Goal: Transaction & Acquisition: Subscribe to service/newsletter

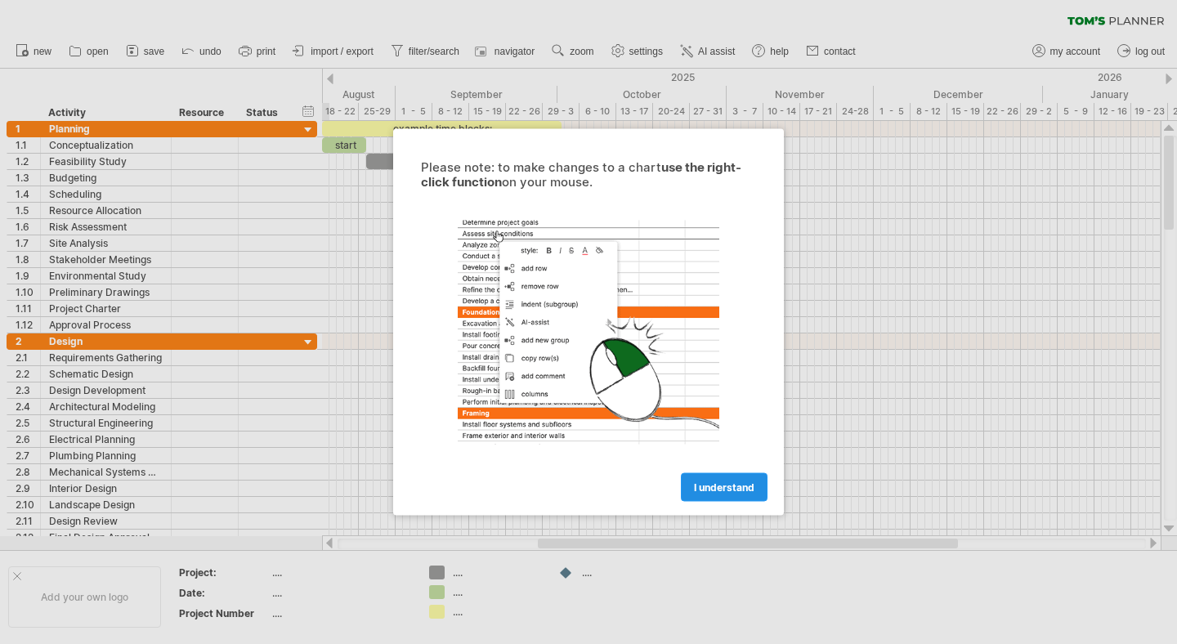
click at [720, 485] on span "I understand" at bounding box center [724, 487] width 60 height 12
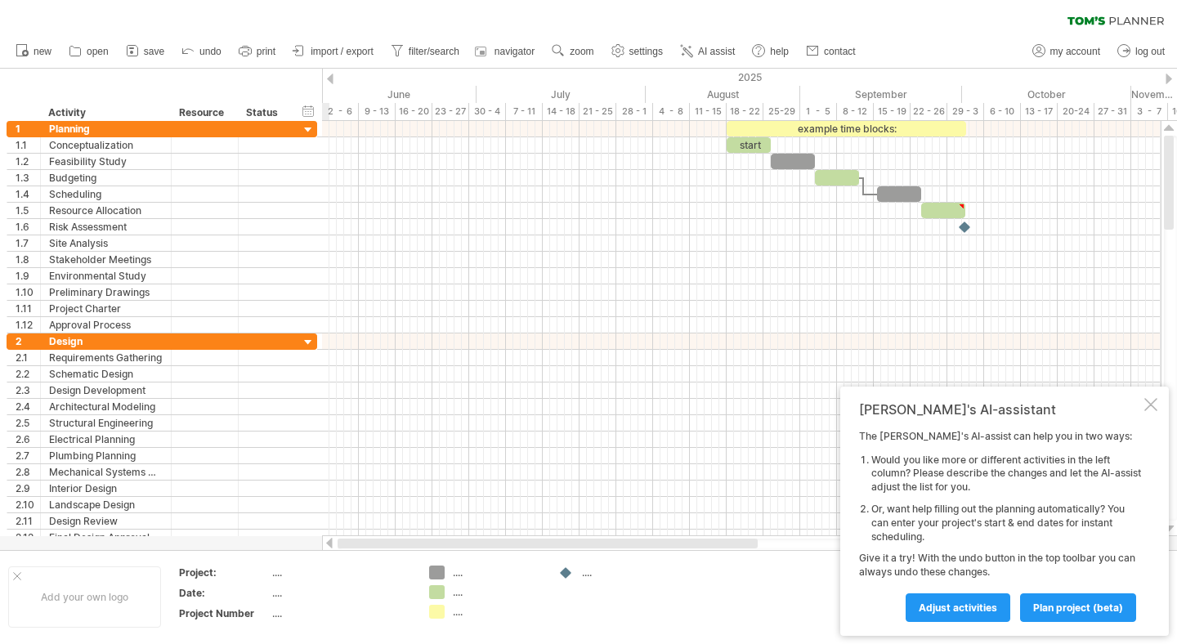
drag, startPoint x: 592, startPoint y: 543, endPoint x: 354, endPoint y: 555, distance: 238.9
click at [354, 555] on div "Trying to reach [DOMAIN_NAME] Connected again... 0% clear filter new 1" at bounding box center [588, 322] width 1177 height 644
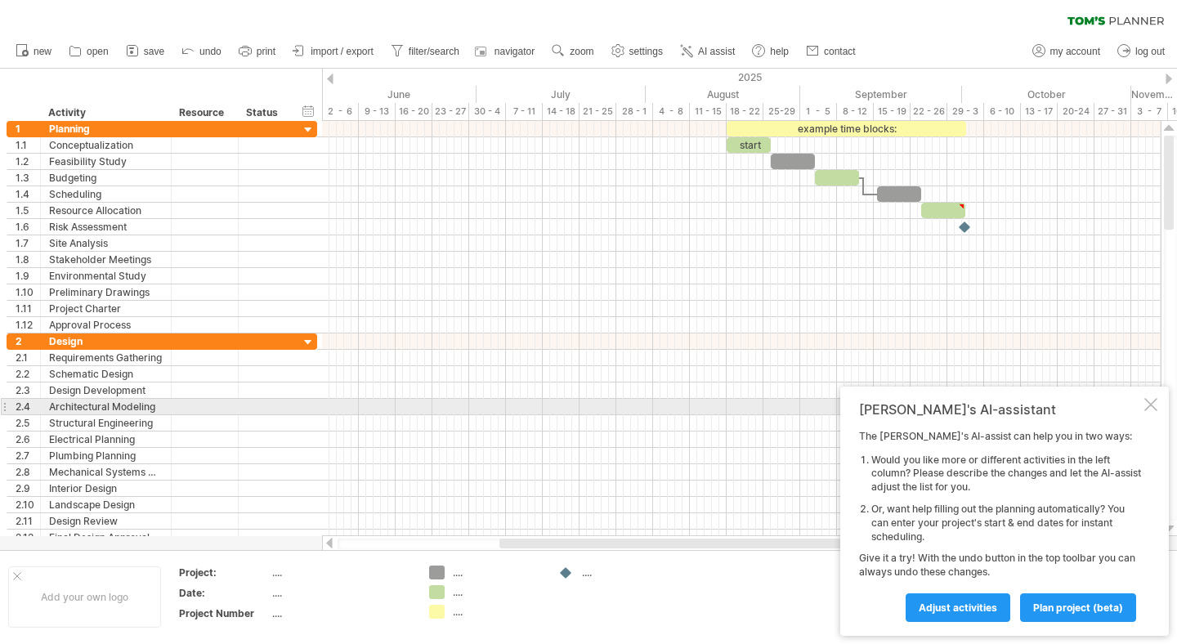
click at [1154, 400] on div at bounding box center [1150, 404] width 13 height 13
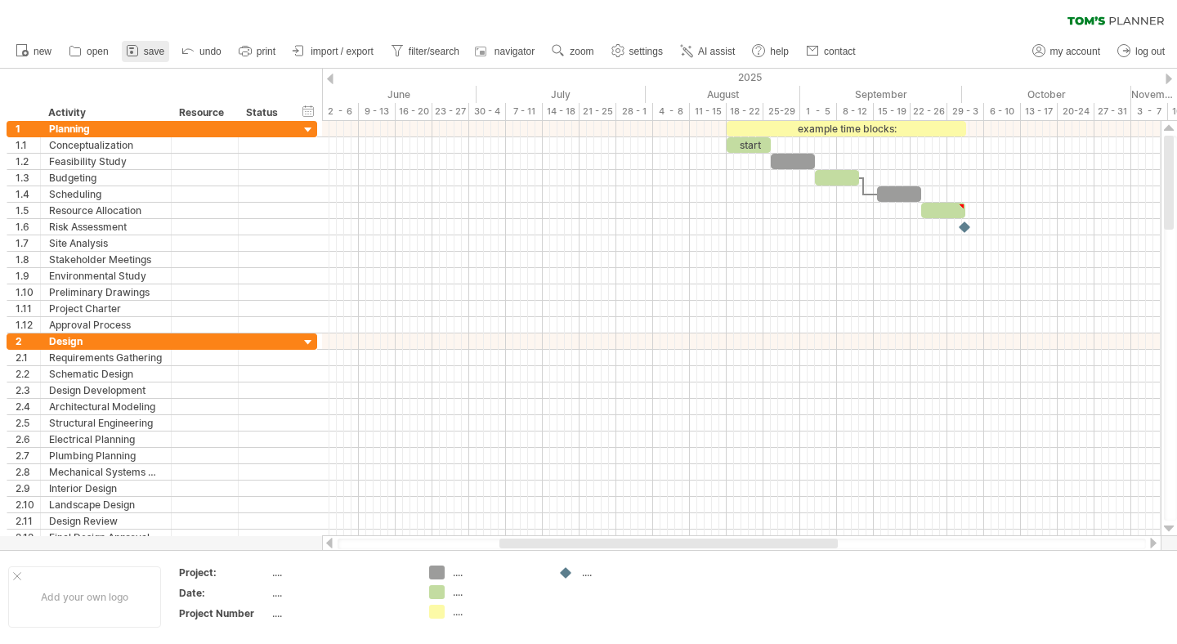
click at [142, 54] on link "save" at bounding box center [145, 51] width 47 height 21
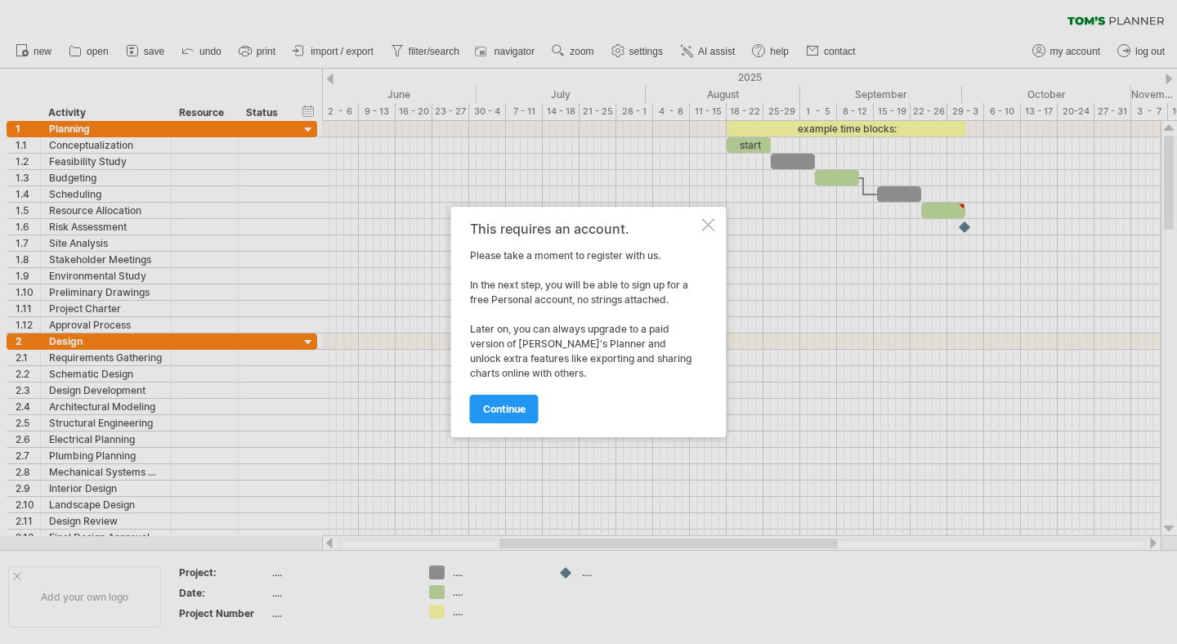
click at [710, 221] on div at bounding box center [708, 224] width 13 height 13
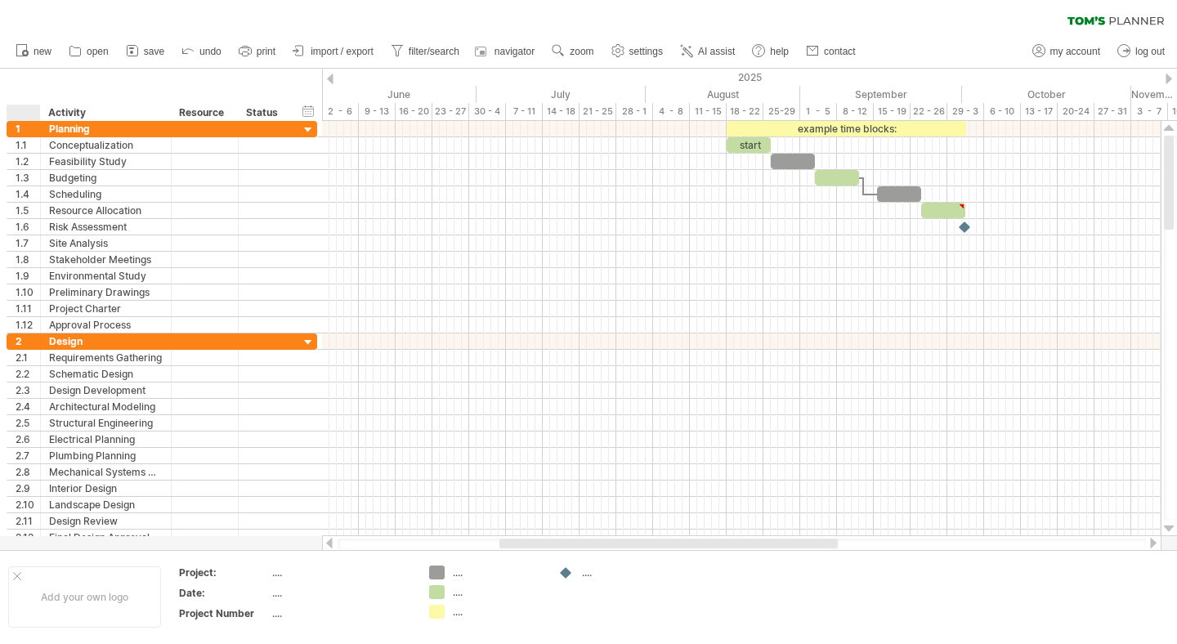
click at [20, 87] on div "hide start/end/duration show start/end/duration ******** Activity ******** Reso…" at bounding box center [161, 95] width 322 height 52
drag, startPoint x: 19, startPoint y: 106, endPoint x: 230, endPoint y: 121, distance: 212.2
click at [226, 122] on div "Trying to reach [DOMAIN_NAME] Connected again... 0% clear filter new 1" at bounding box center [588, 322] width 1177 height 644
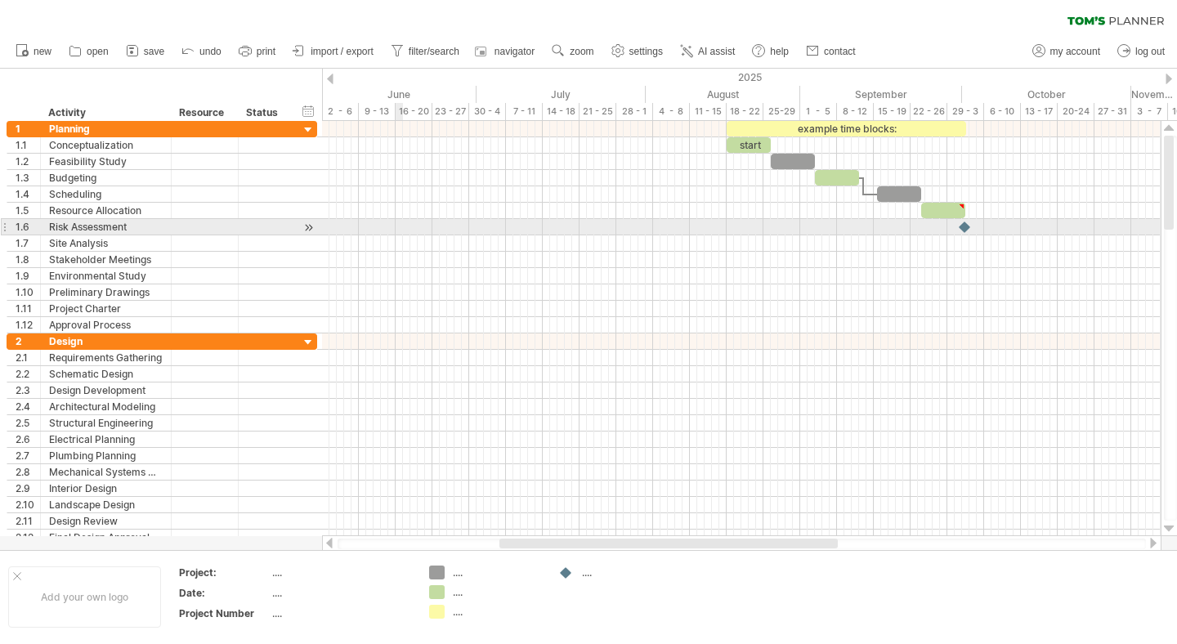
click at [401, 222] on div at bounding box center [741, 227] width 838 height 16
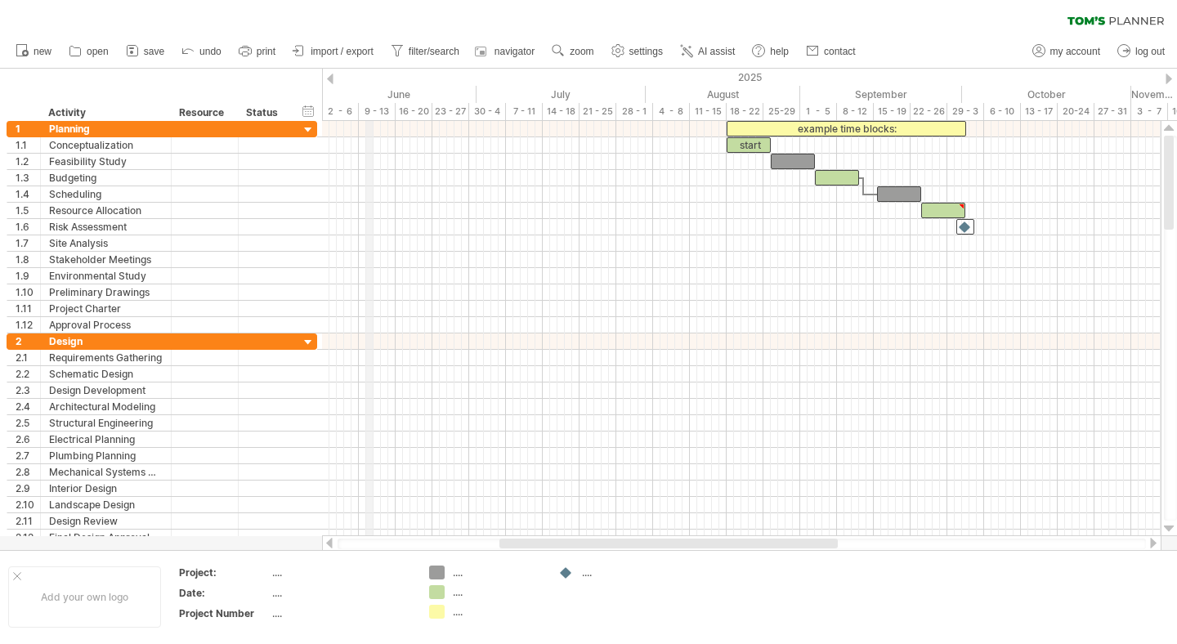
click at [370, 81] on div "2025" at bounding box center [488, 77] width 1920 height 17
click at [338, 50] on span "import / export" at bounding box center [342, 51] width 63 height 11
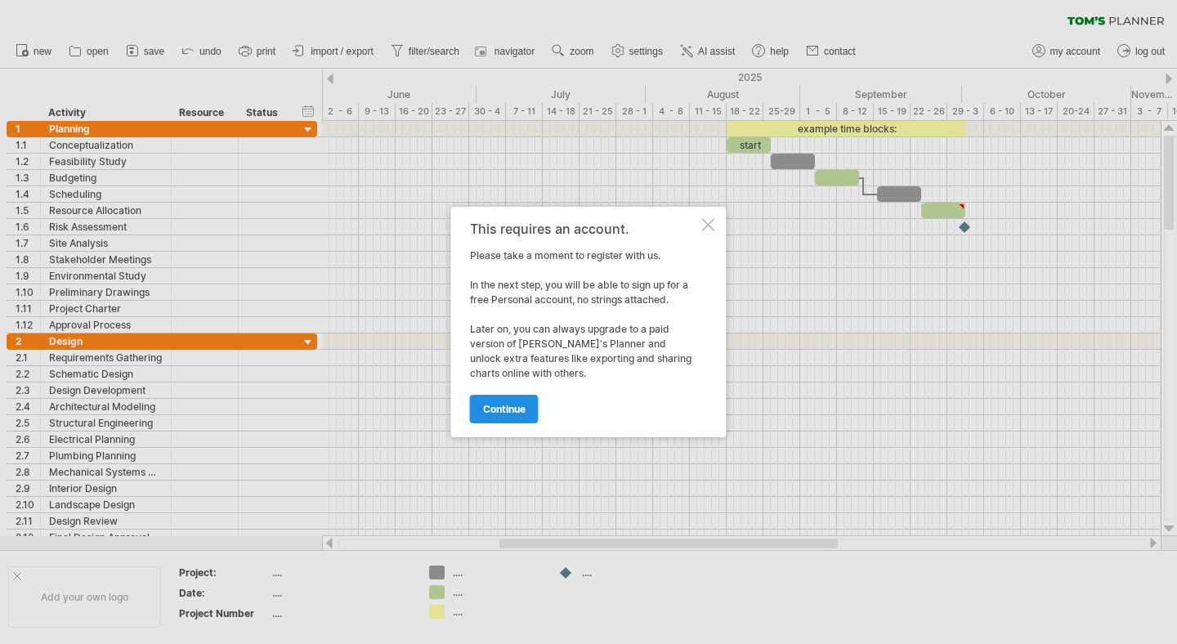
click at [507, 401] on link "continue" at bounding box center [504, 409] width 69 height 29
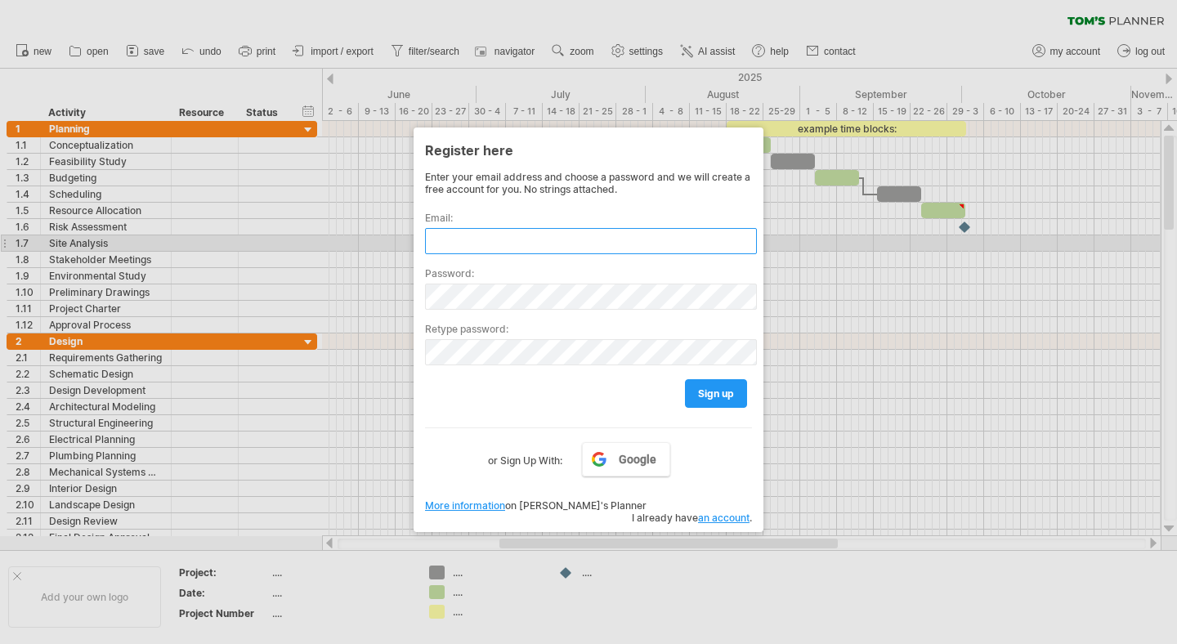
click at [512, 239] on input "text" at bounding box center [591, 241] width 332 height 26
type input "**********"
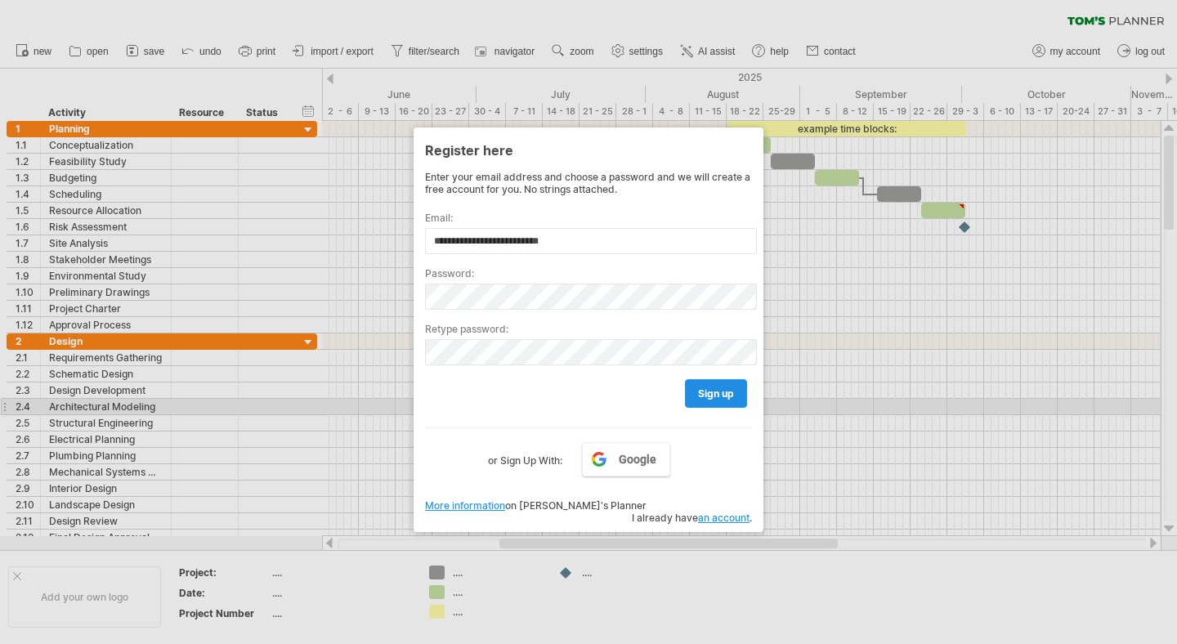
click at [721, 400] on link "sign up" at bounding box center [716, 393] width 62 height 29
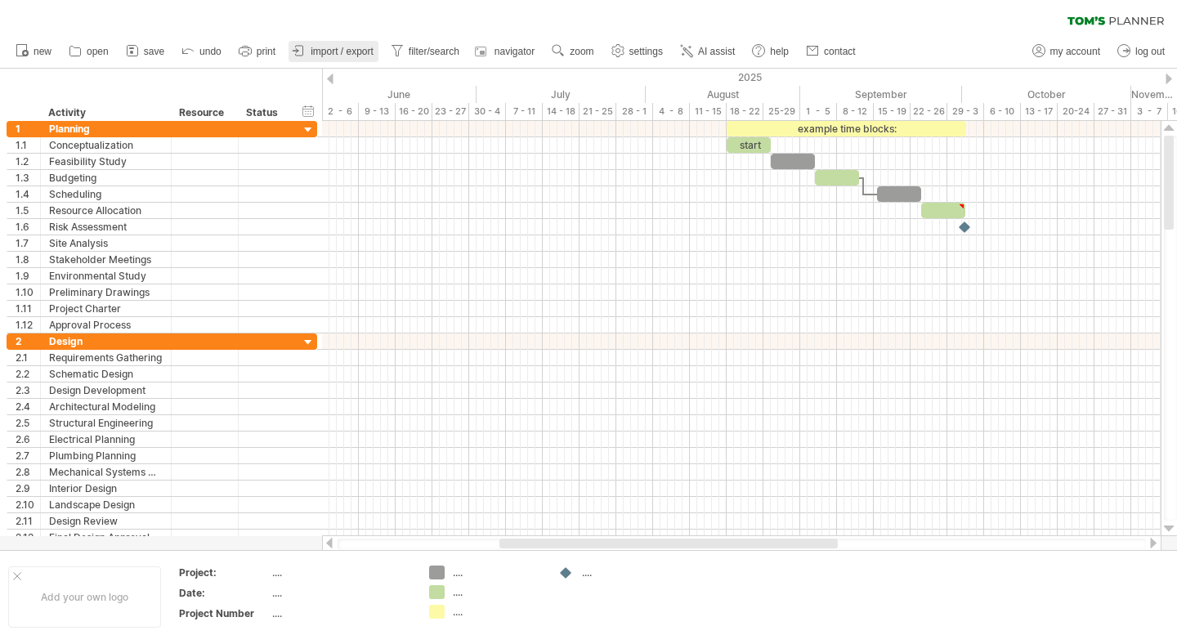
click at [340, 47] on span "import / export" at bounding box center [342, 51] width 63 height 11
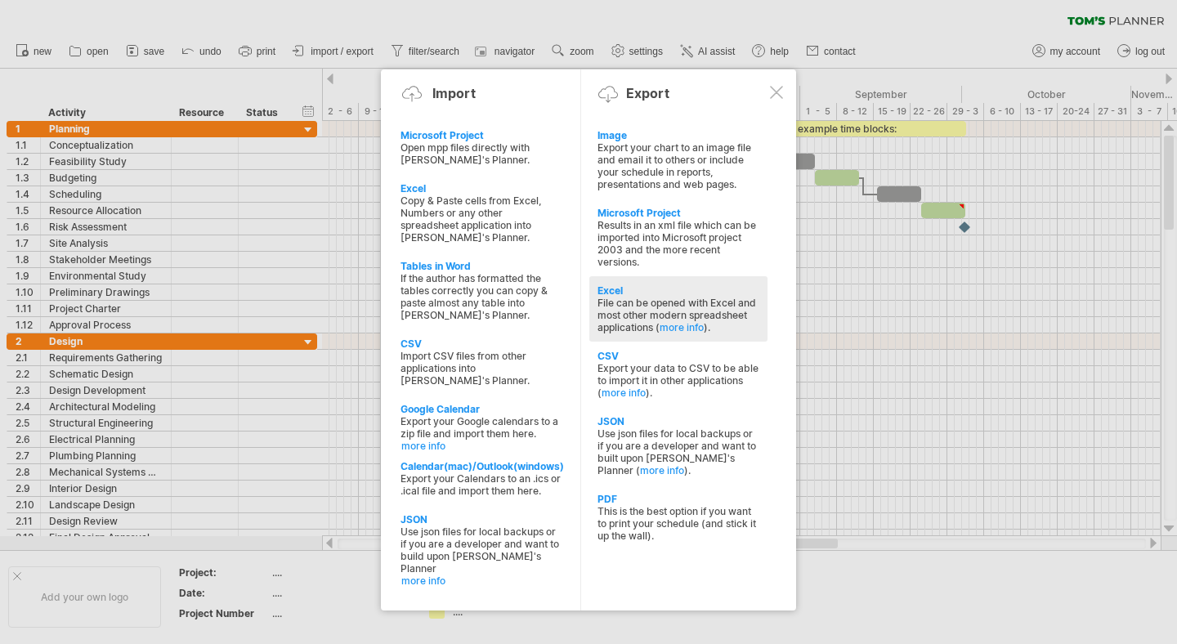
click at [632, 297] on div "File can be opened with Excel and most other modern spreadsheet applications ( …" at bounding box center [678, 315] width 162 height 37
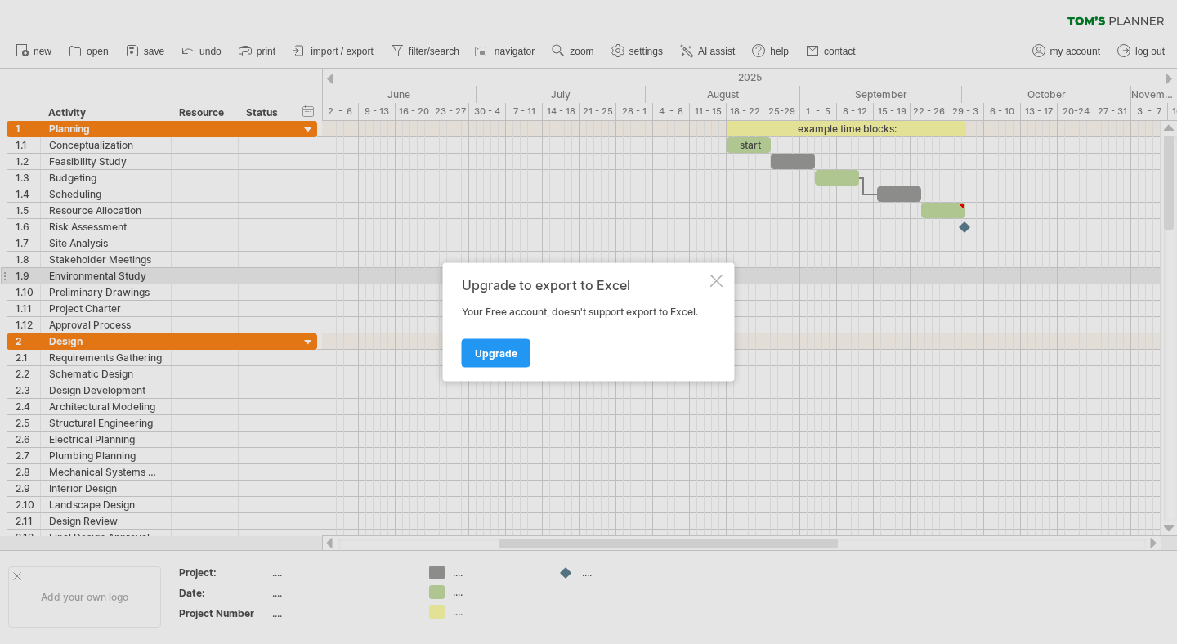
click at [716, 280] on div at bounding box center [716, 281] width 13 height 13
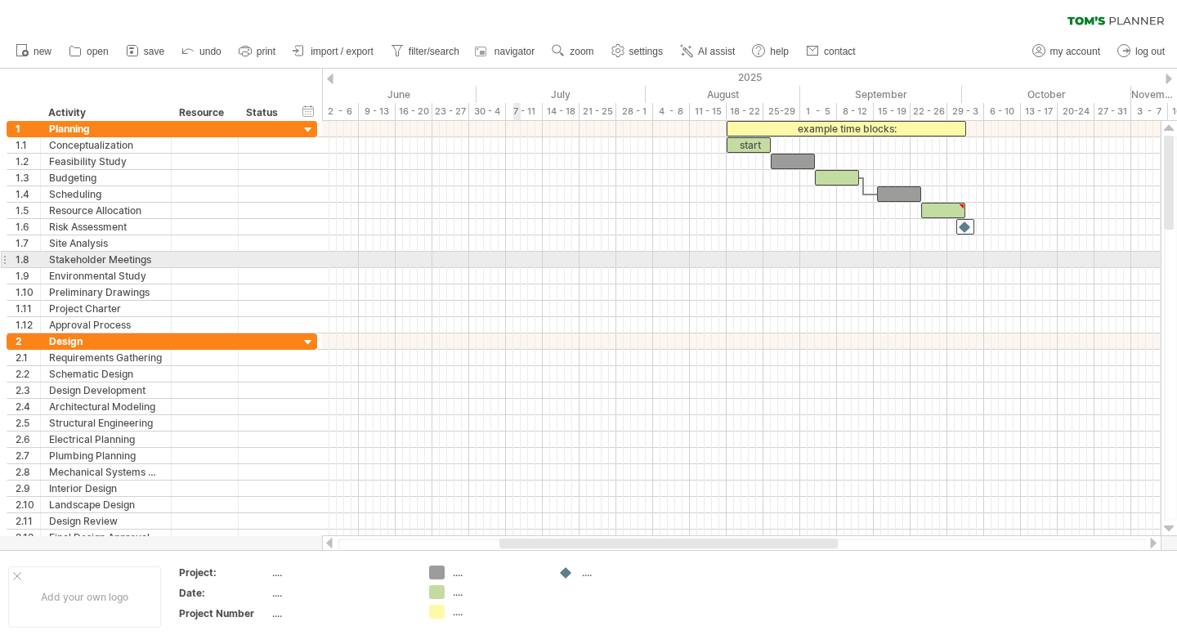
click at [517, 268] on div at bounding box center [741, 276] width 838 height 16
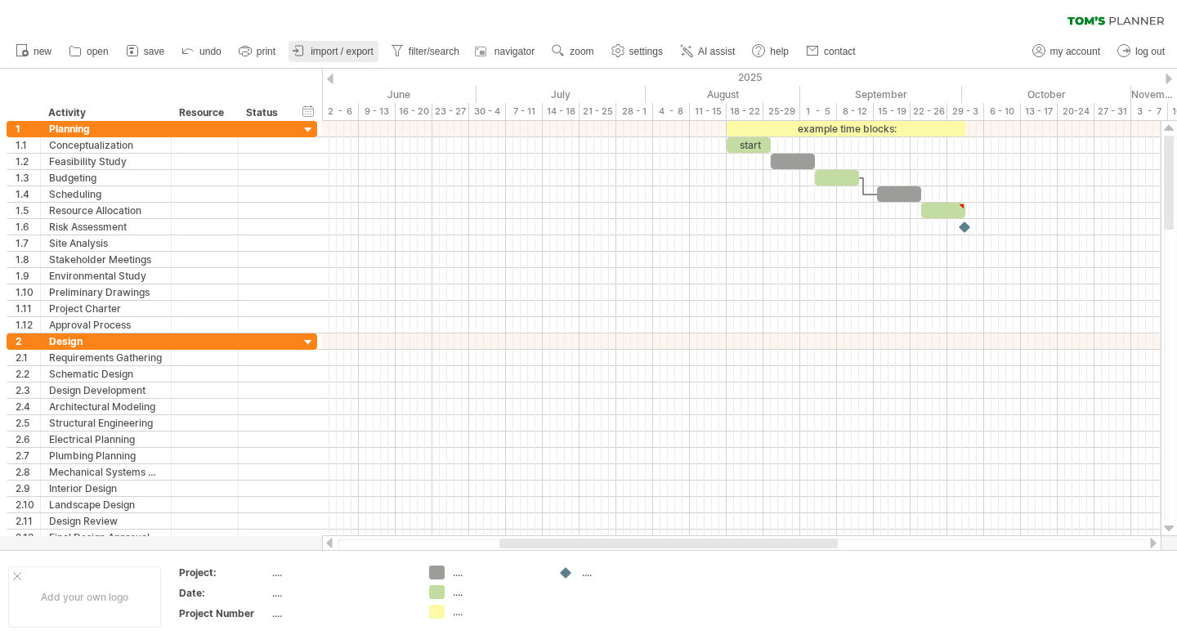
click at [356, 50] on span "import / export" at bounding box center [342, 51] width 63 height 11
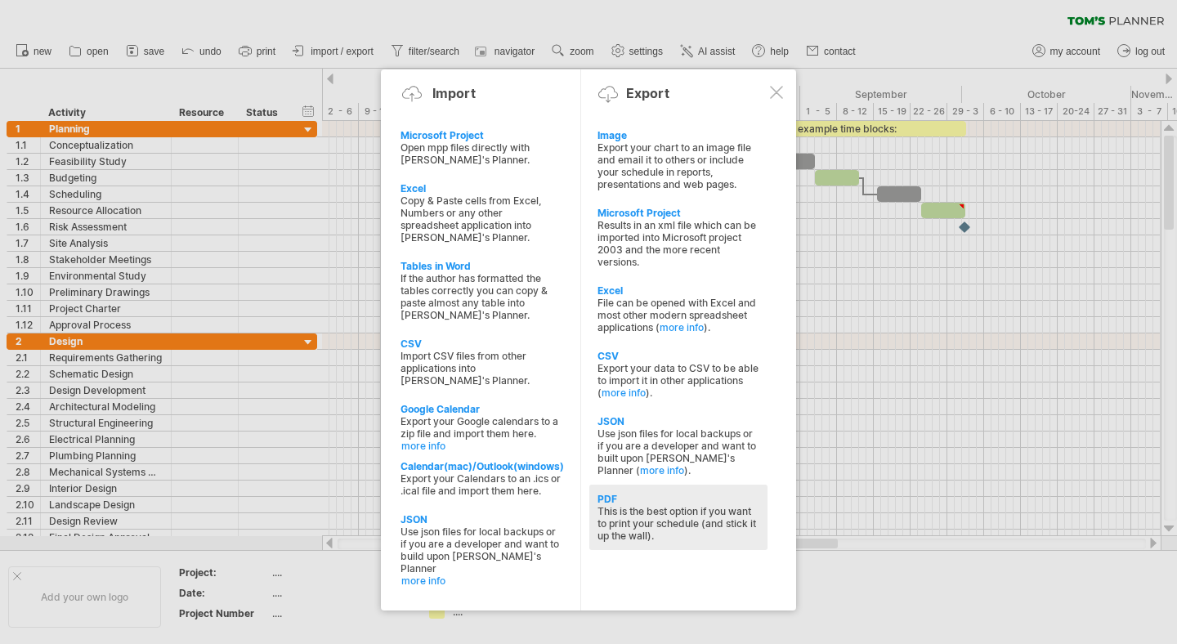
click at [676, 510] on div "This is the best option if you want to print your schedule (and stick it up the…" at bounding box center [678, 523] width 162 height 37
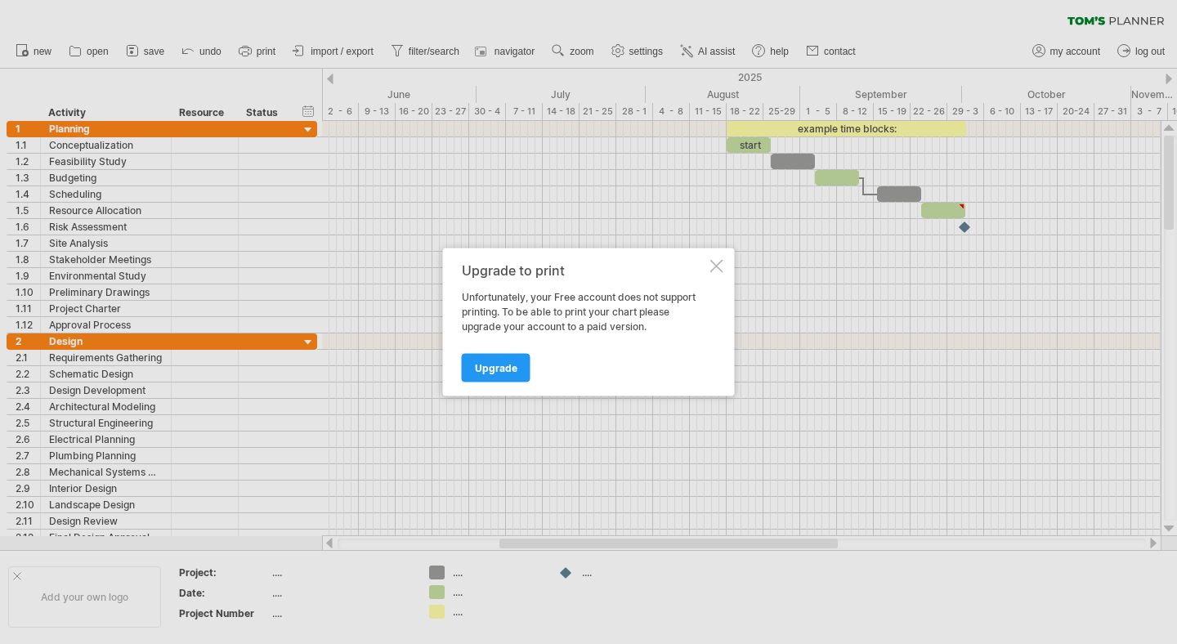
click at [713, 262] on div at bounding box center [716, 266] width 13 height 13
